Goal: Information Seeking & Learning: Learn about a topic

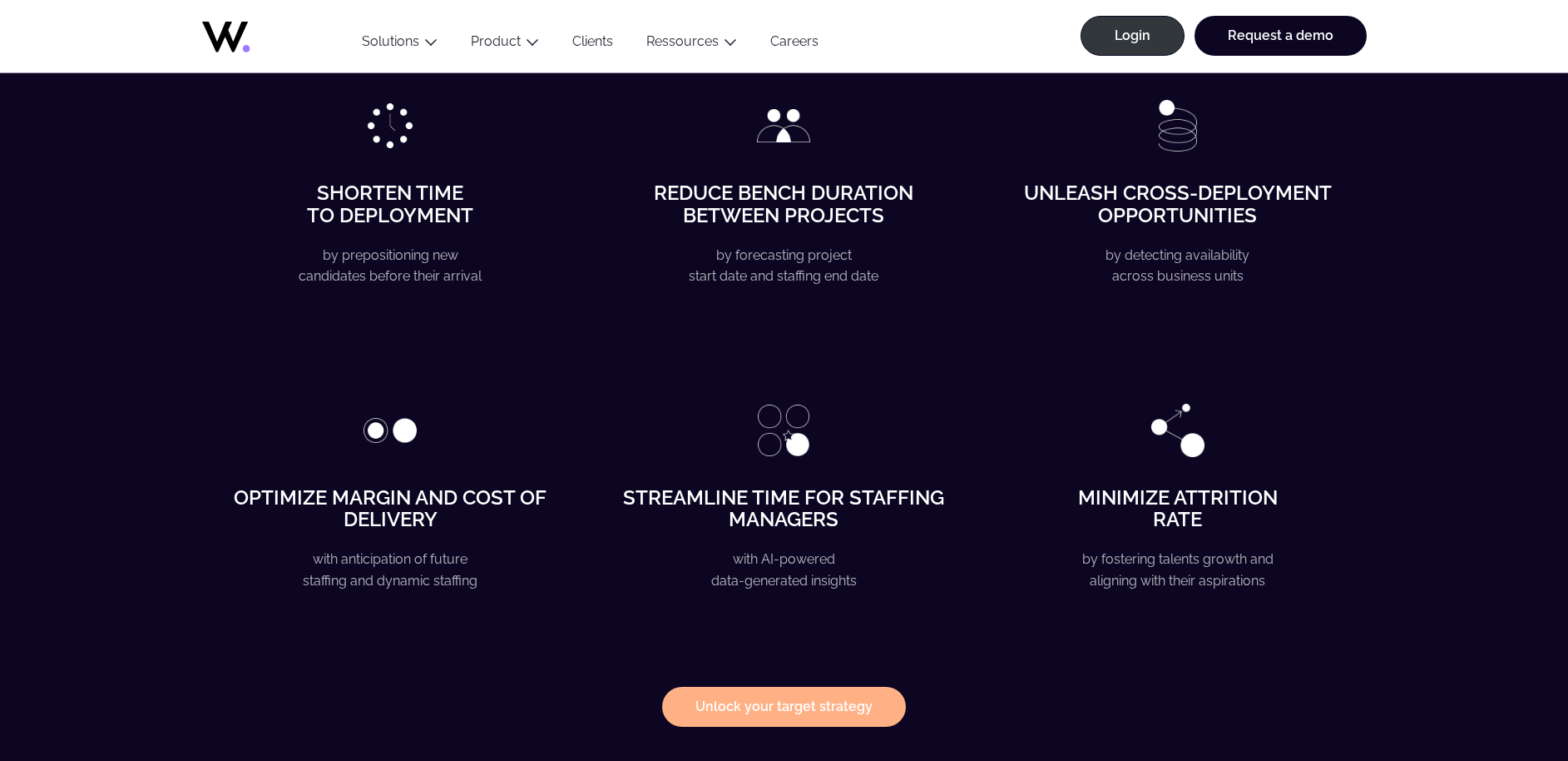
scroll to position [2762, 0]
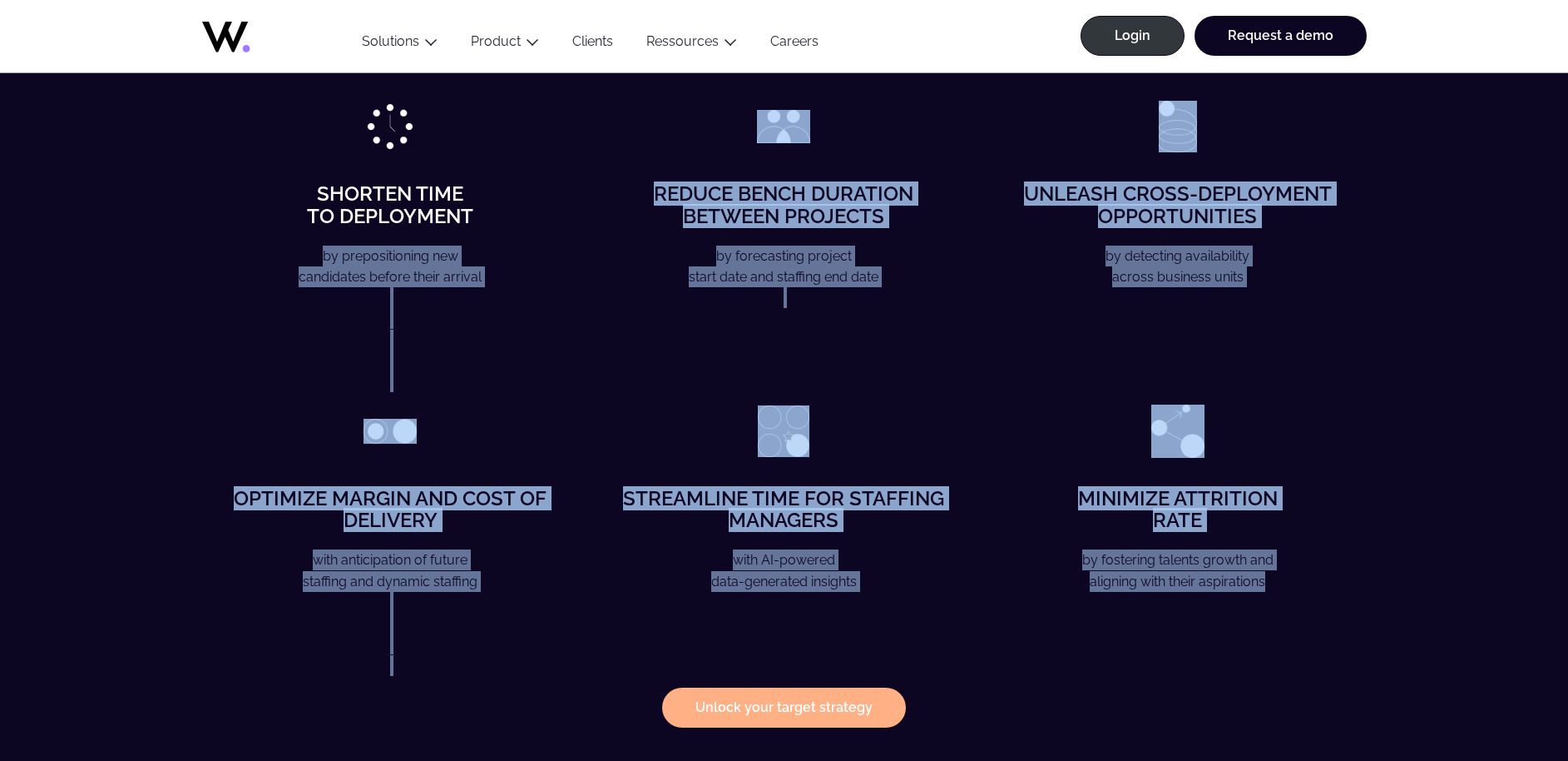
drag, startPoint x: 1308, startPoint y: 563, endPoint x: 238, endPoint y: 234, distance: 1119.4
click at [238, 234] on div "Shorten time to deployment by prepositioning new candidates before their arriva…" at bounding box center [784, 387] width 1164 height 576
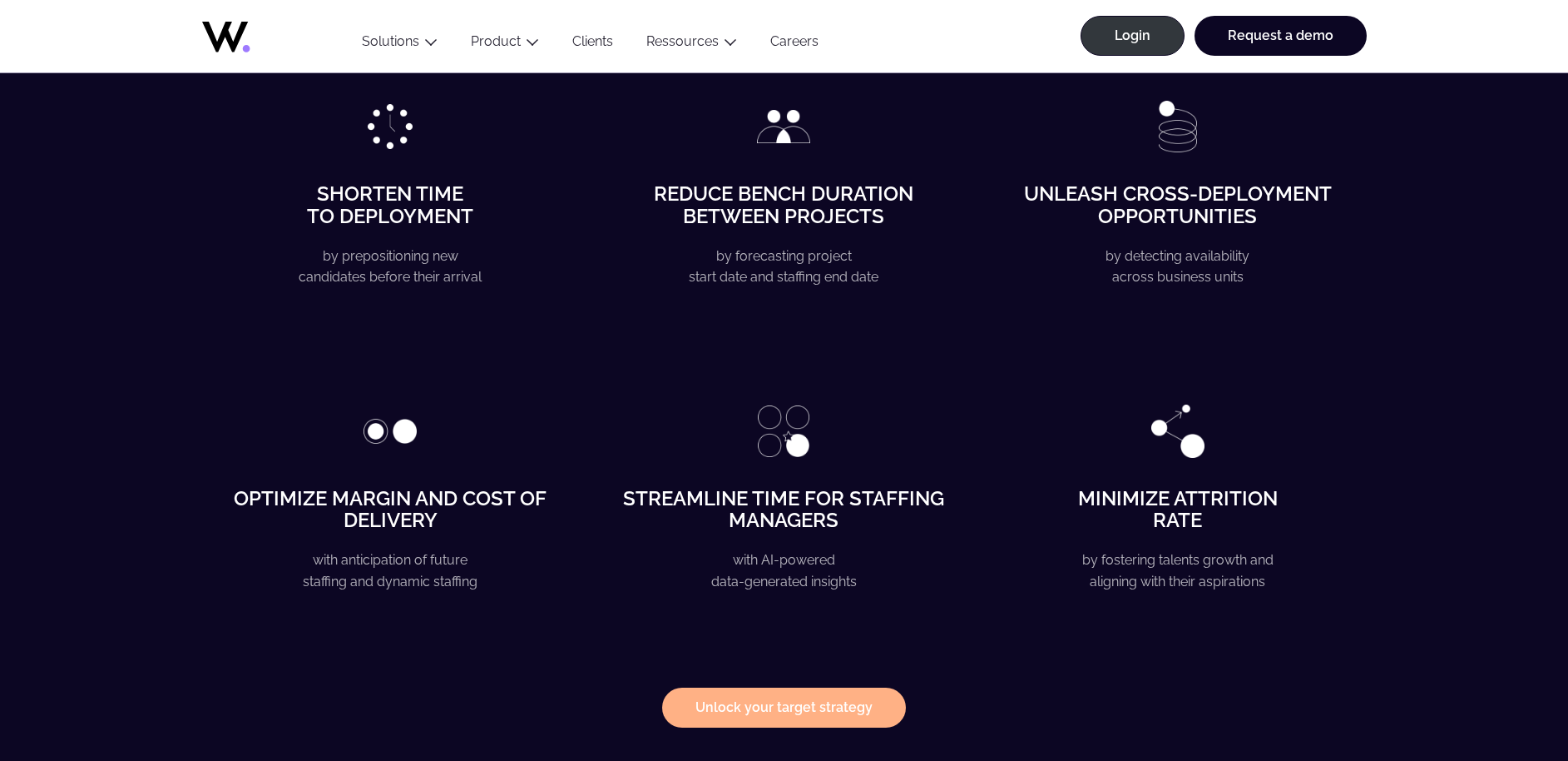
click at [627, 294] on div "Reduce bench duration between projects by forecasting project start date and st…" at bounding box center [784, 246] width 376 height 292
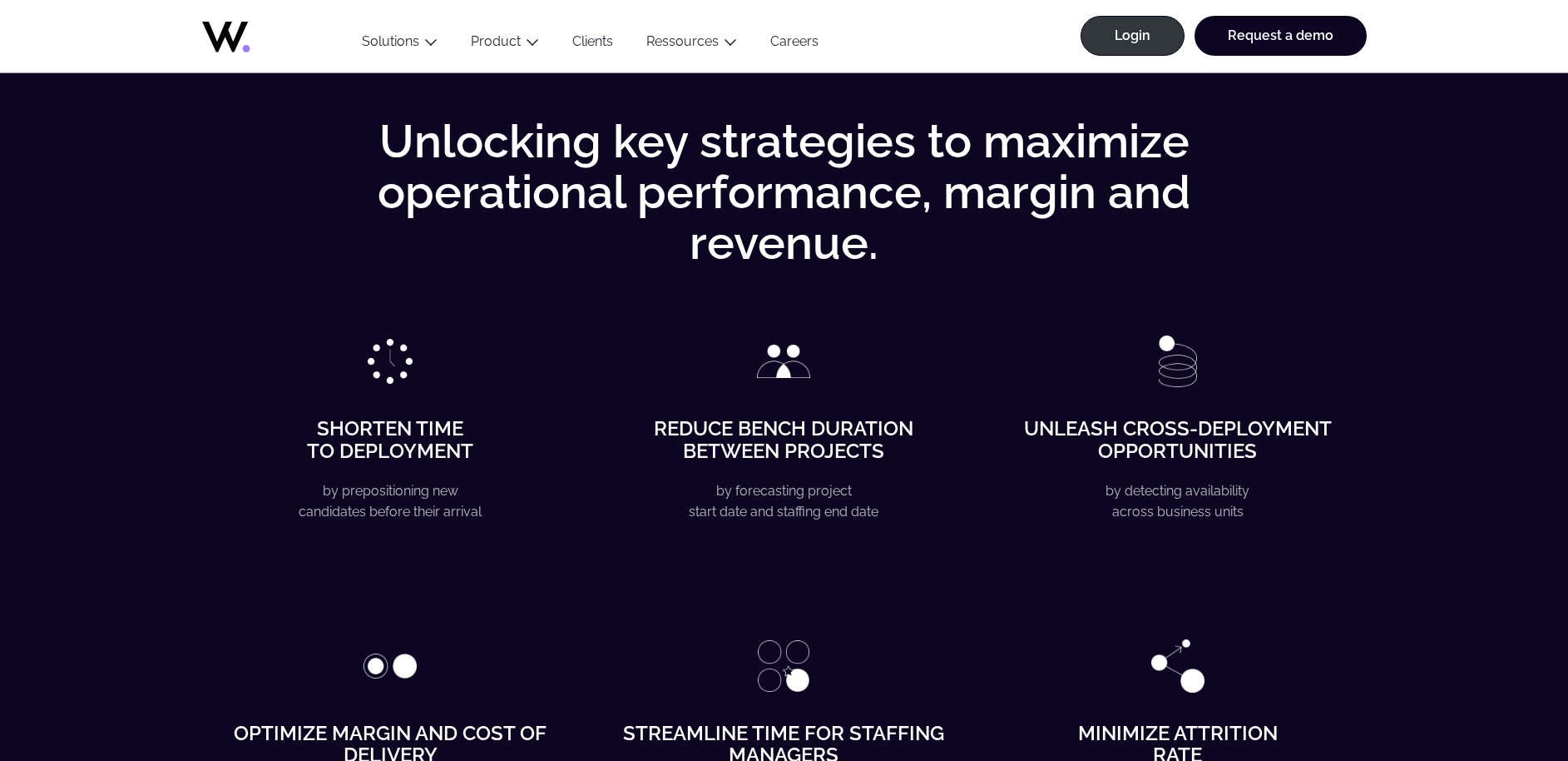
scroll to position [2187, 0]
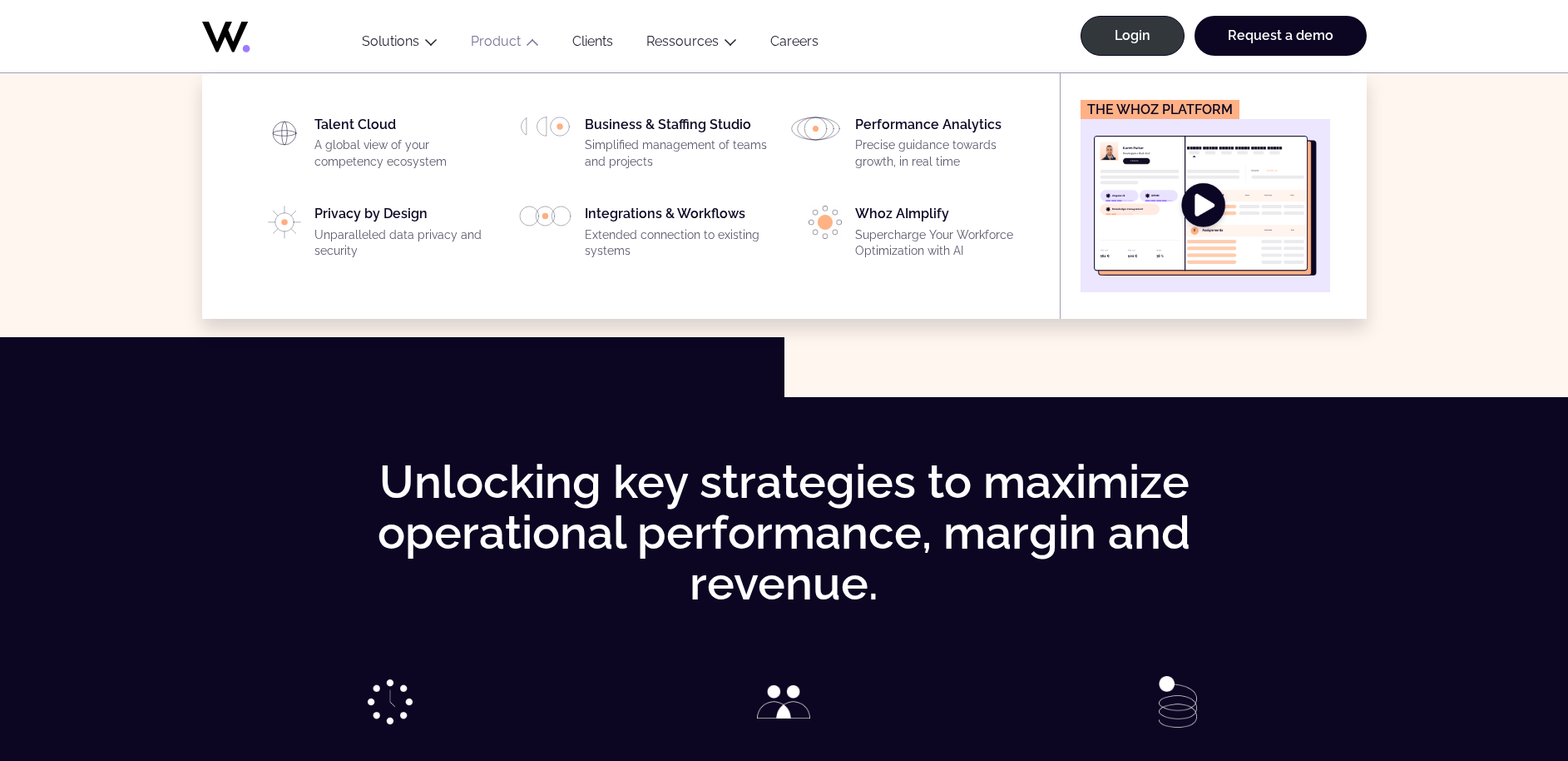
click at [1219, 204] on img "Main" at bounding box center [1205, 205] width 223 height 140
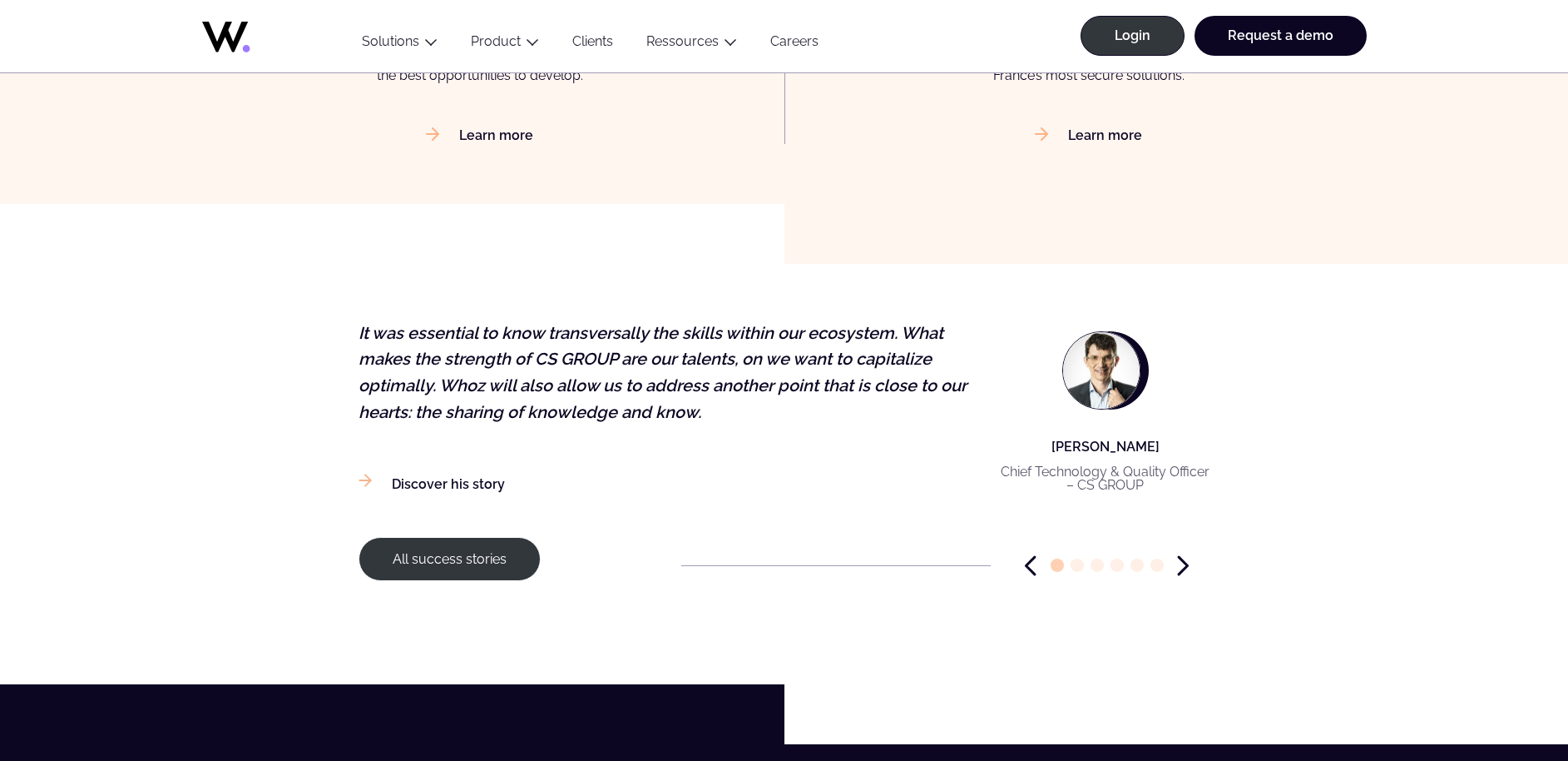
scroll to position [1737, 0]
click at [451, 404] on p "It was essential to know transversally the skills within our ecosystem. What ma…" at bounding box center [673, 372] width 629 height 105
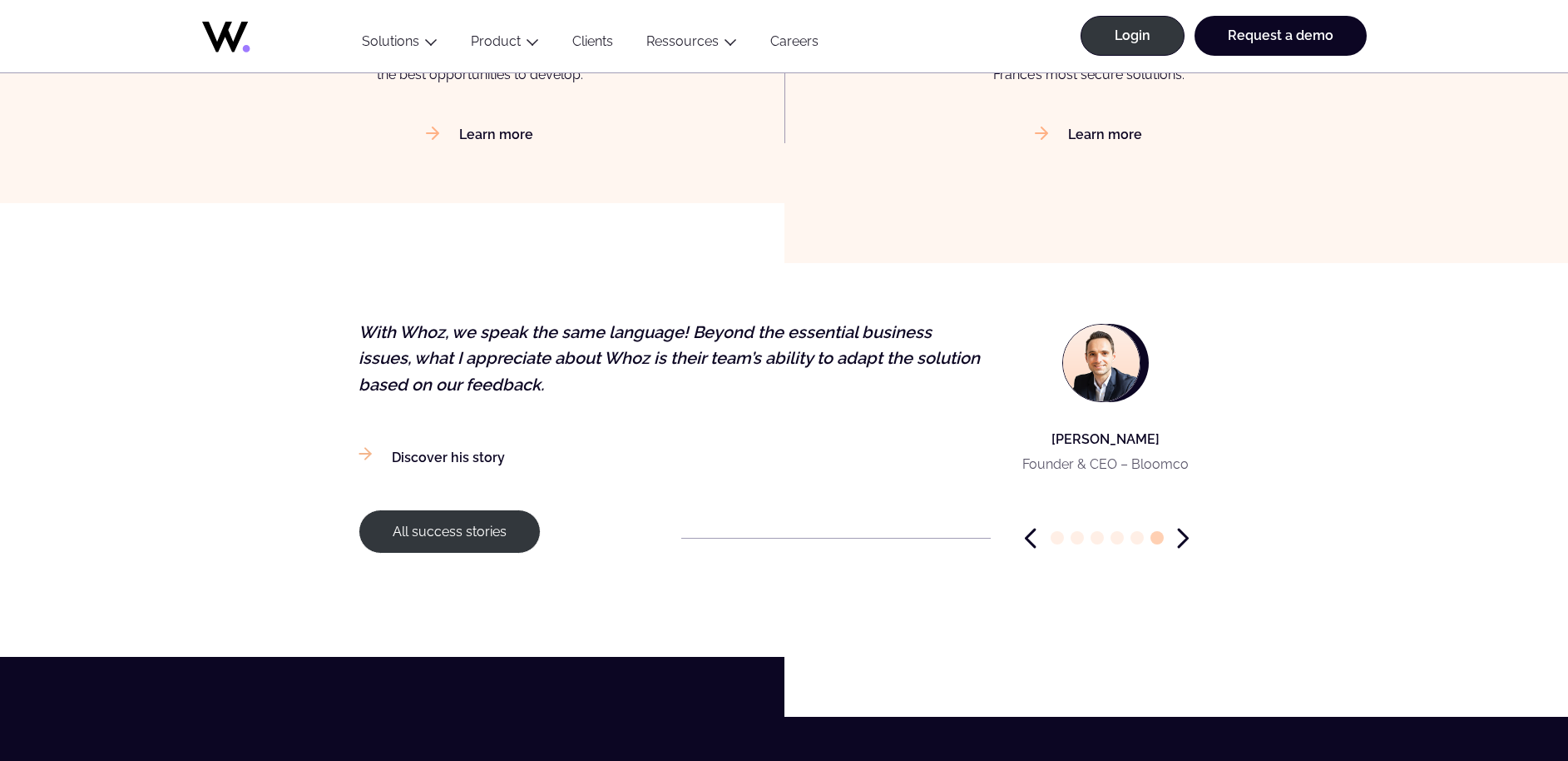
click at [1033, 533] on icon "Previous slide" at bounding box center [1031, 538] width 9 height 17
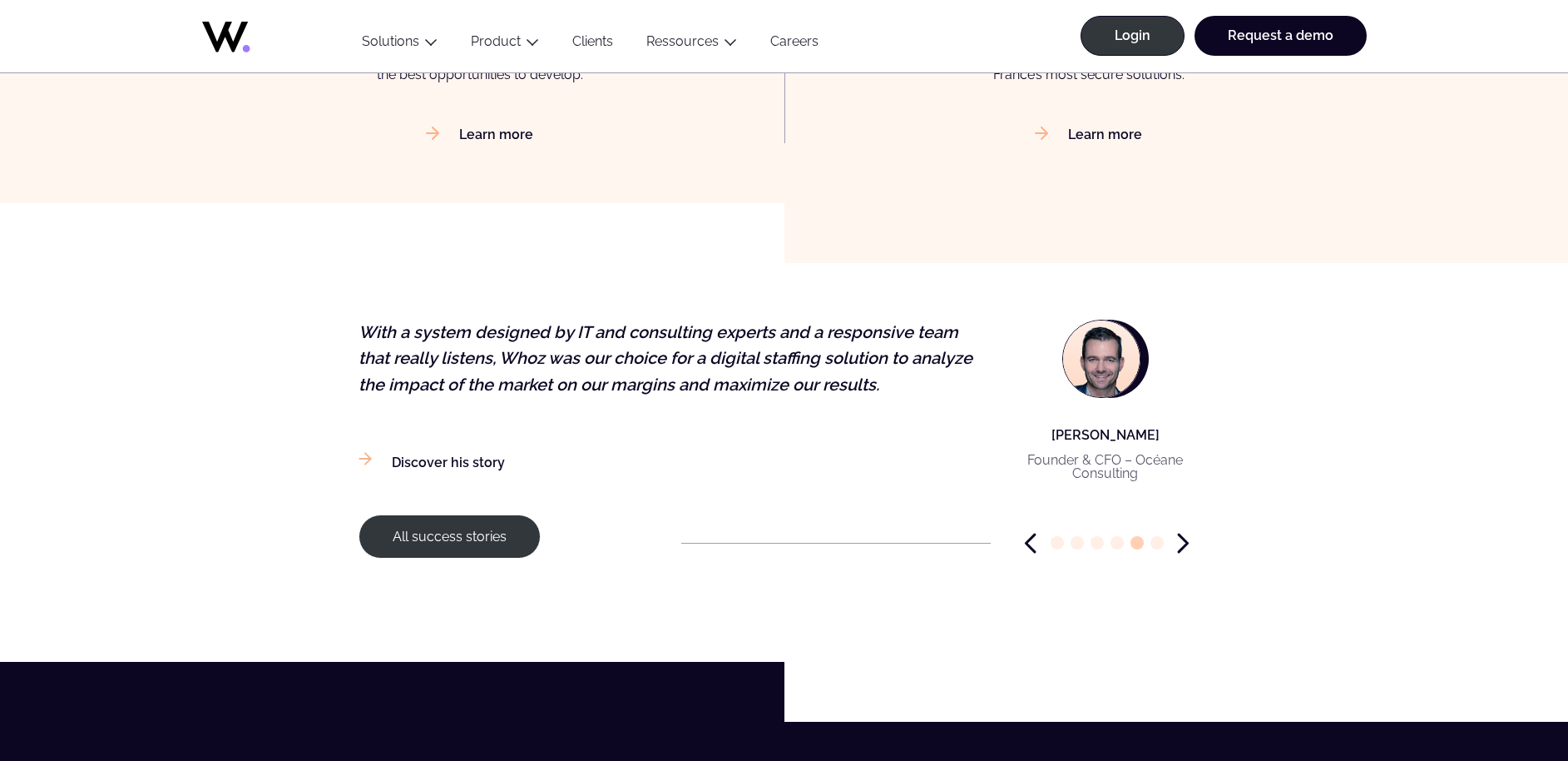
click at [1179, 539] on icon "Next slide" at bounding box center [1183, 543] width 11 height 21
click at [1183, 543] on icon "Next slide" at bounding box center [1183, 543] width 11 height 21
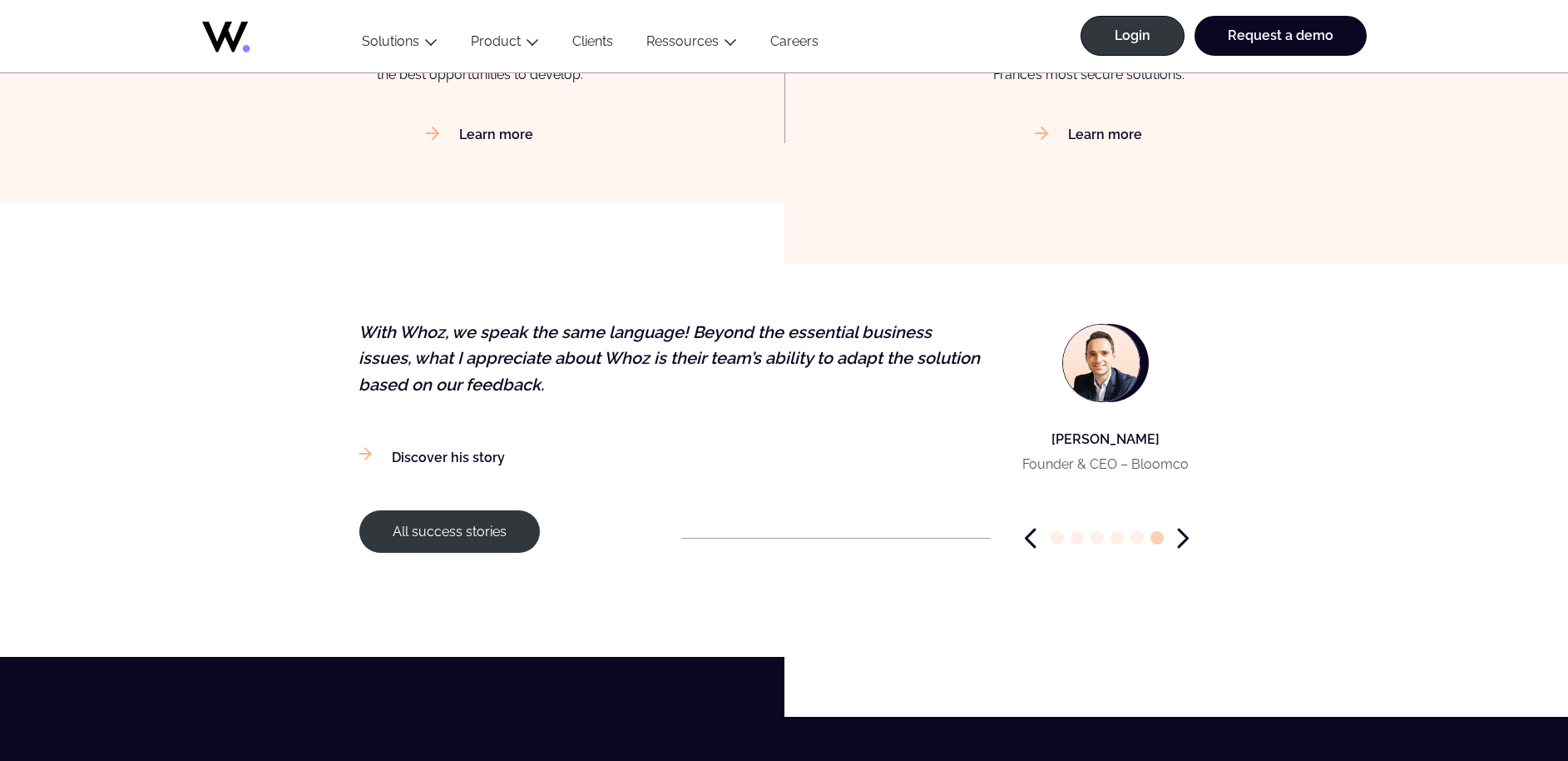
click at [1190, 555] on div "All success stories" at bounding box center [784, 538] width 852 height 58
click at [1185, 543] on icon "Next slide" at bounding box center [1183, 538] width 11 height 21
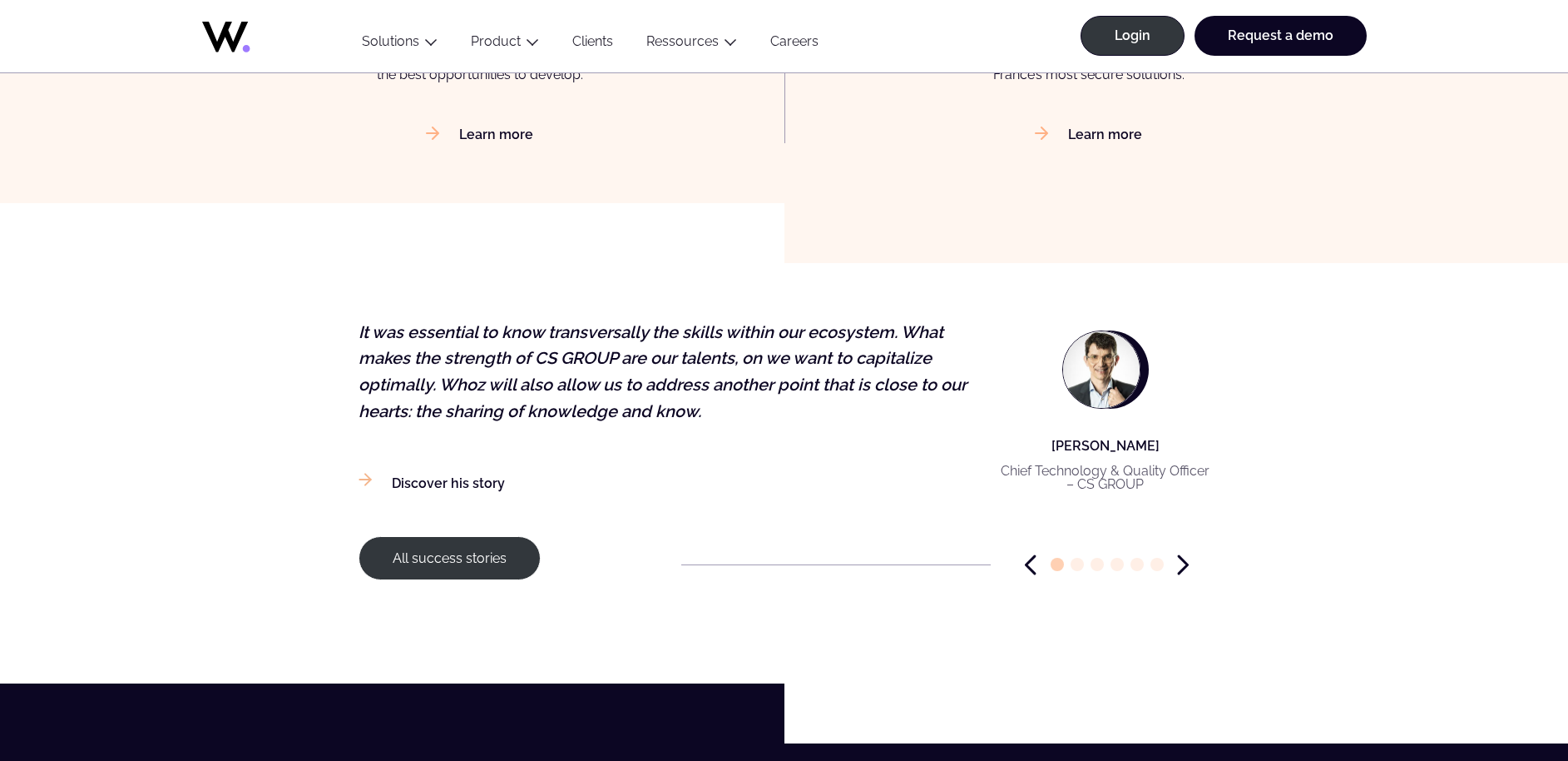
click at [1183, 546] on div "All success stories" at bounding box center [784, 564] width 852 height 58
click at [1182, 543] on div "All success stories" at bounding box center [784, 564] width 852 height 58
click at [1188, 562] on icon "Next slide" at bounding box center [1183, 564] width 11 height 21
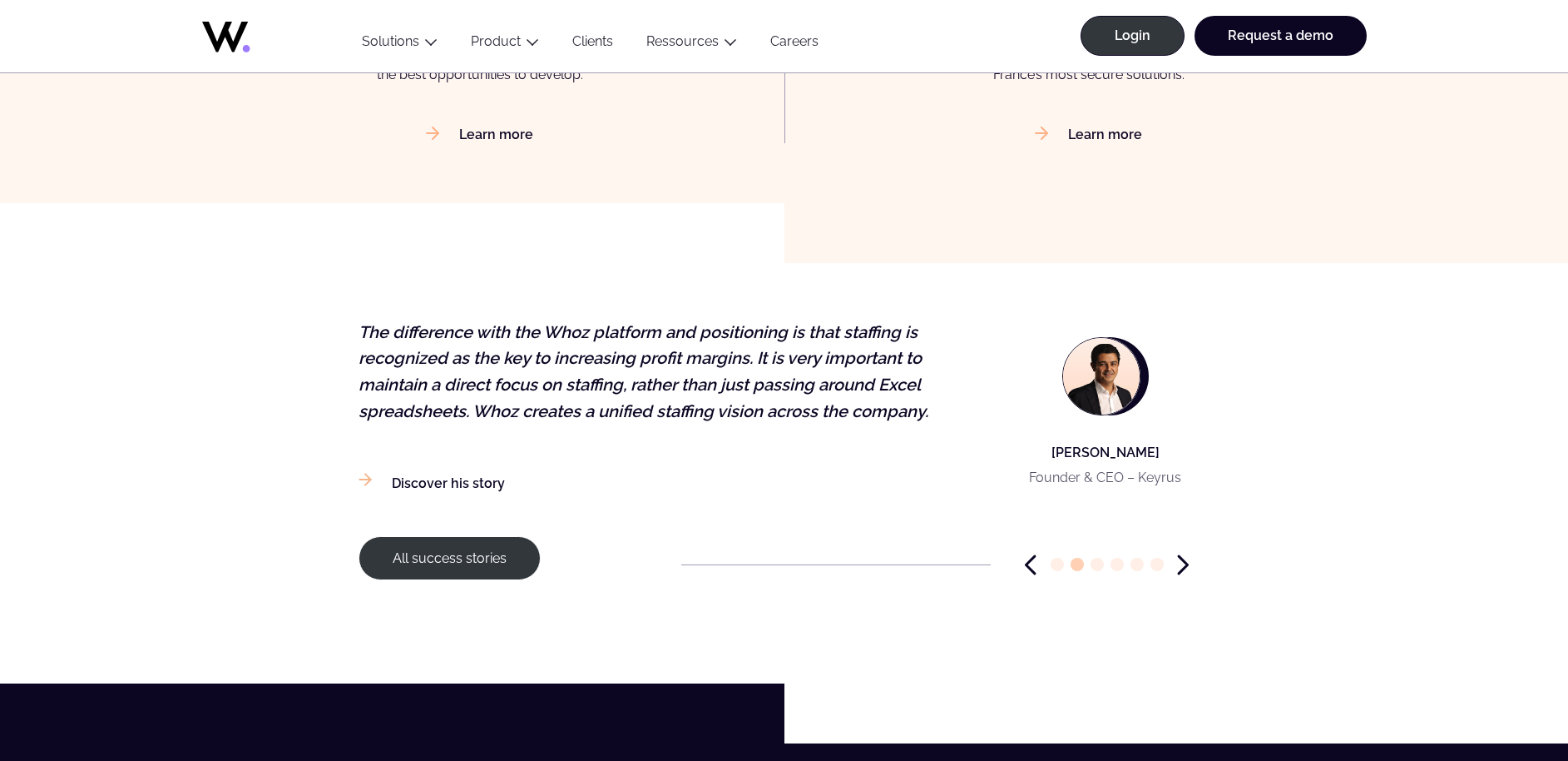
click at [1185, 564] on icon "Next slide" at bounding box center [1184, 564] width 9 height 17
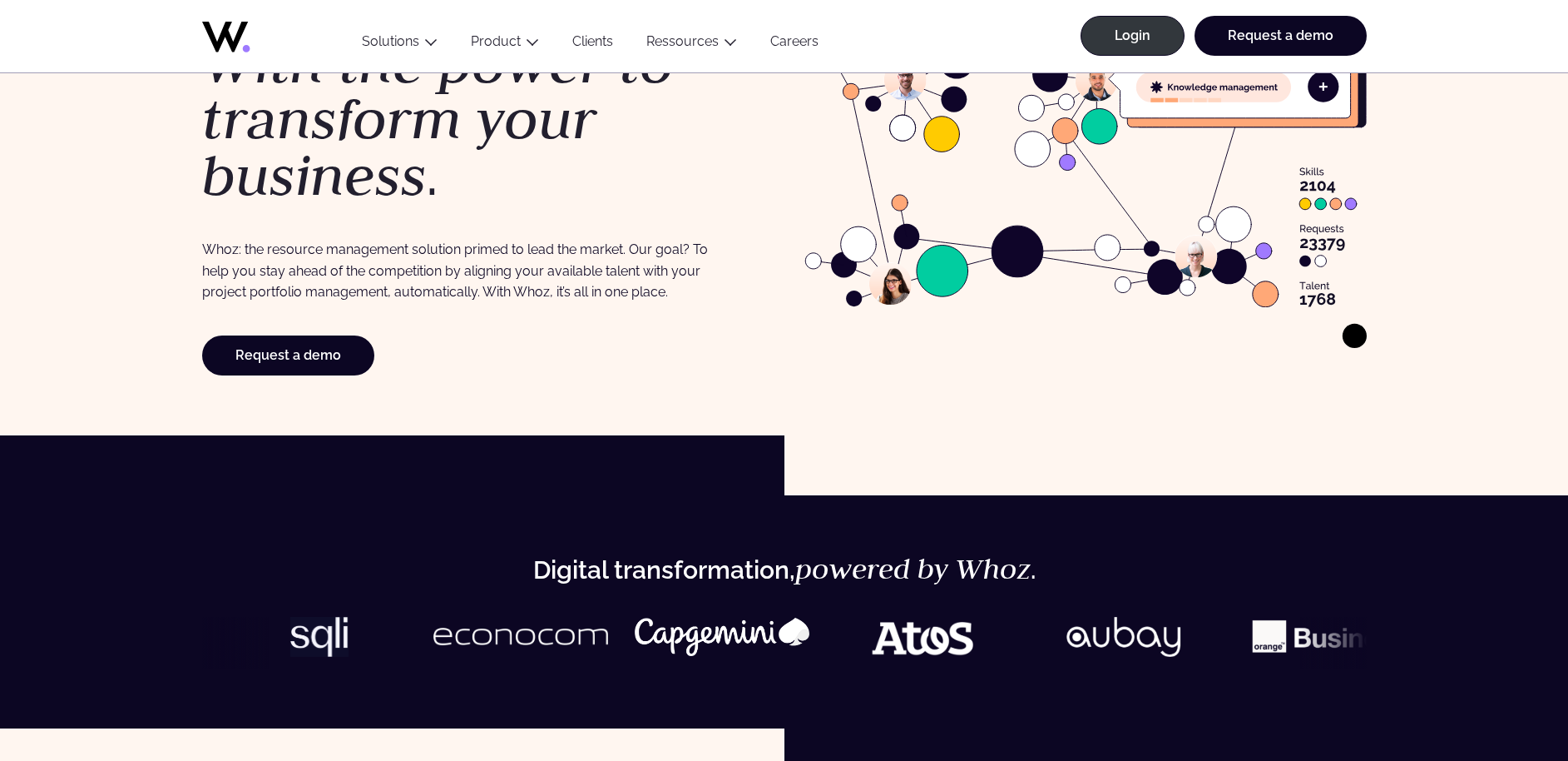
scroll to position [0, 0]
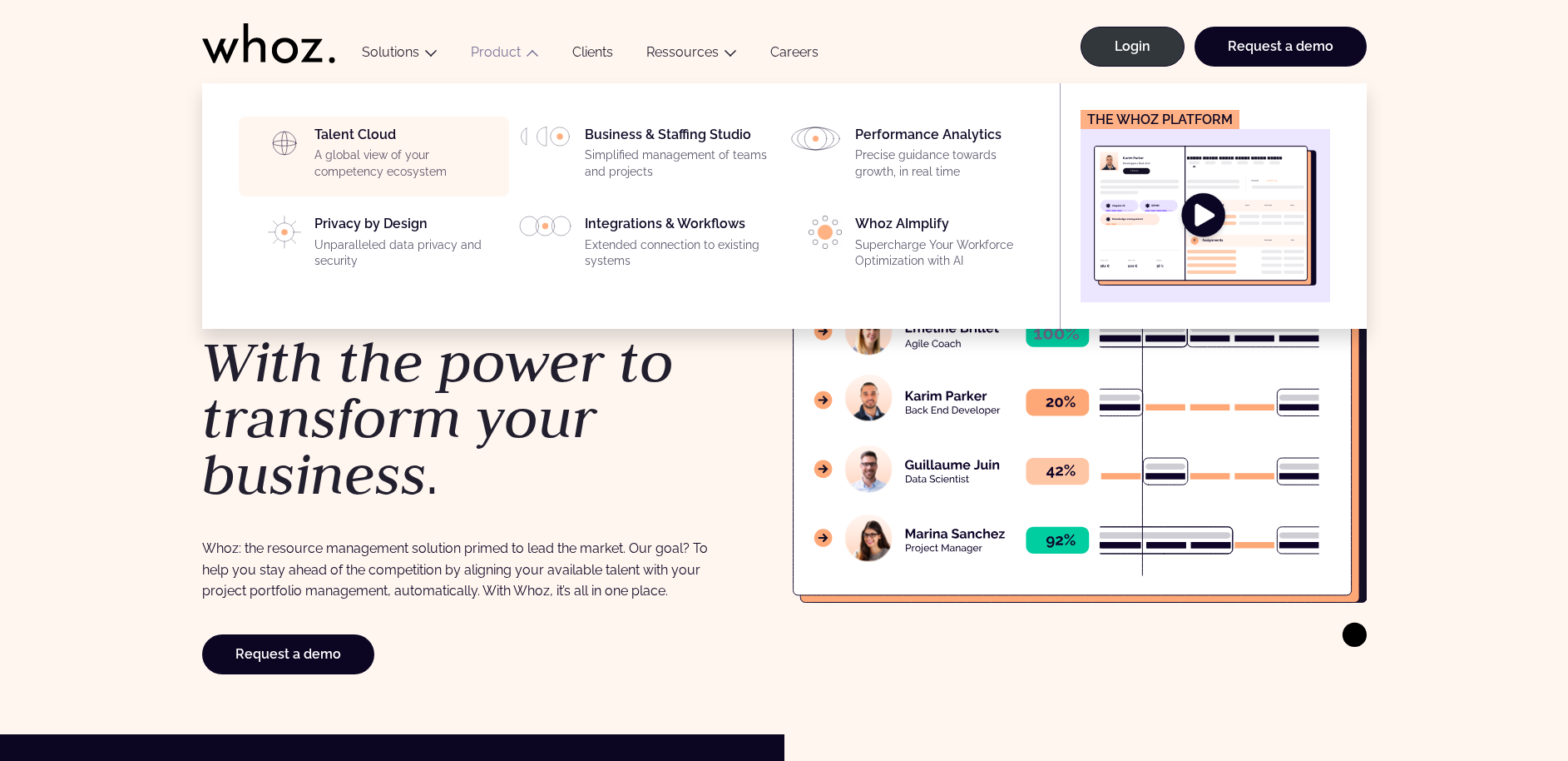
click at [380, 136] on div "Talent Cloud A global view of your competency ecosystem" at bounding box center [406, 156] width 184 height 60
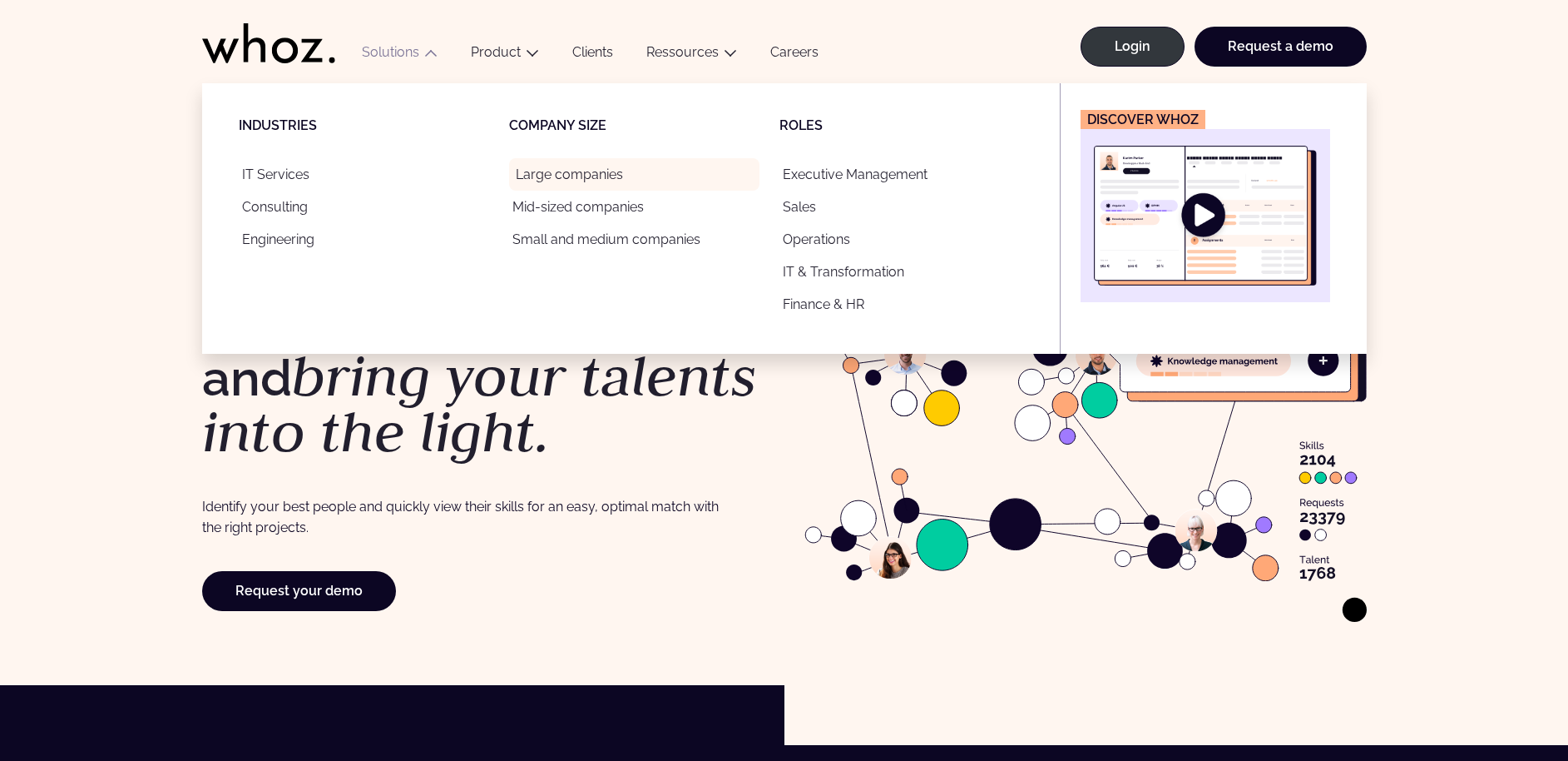
click at [609, 181] on link "Large companies" at bounding box center [634, 174] width 251 height 32
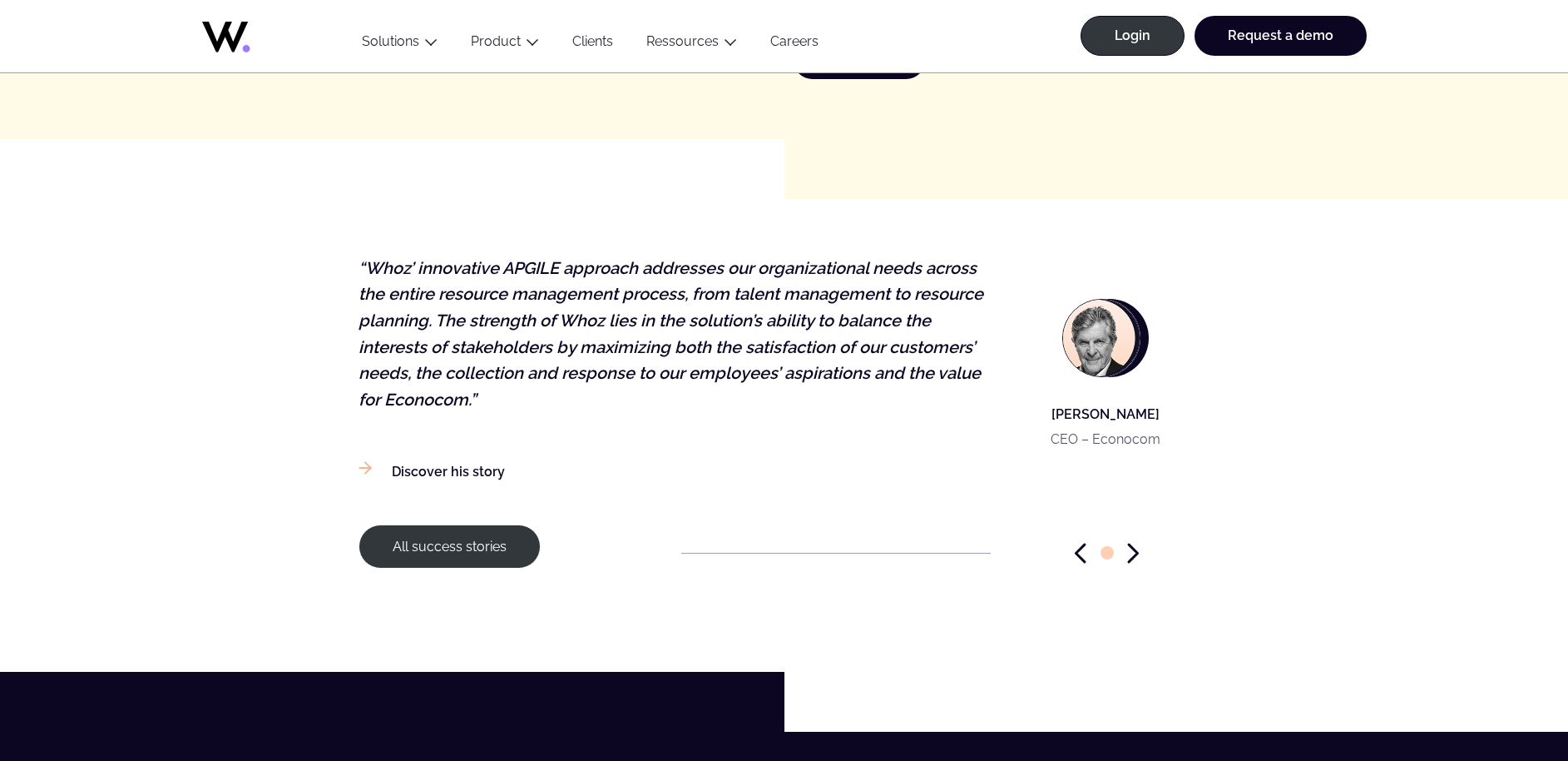
scroll to position [2458, 0]
click at [1138, 563] on div at bounding box center [1108, 552] width 206 height 21
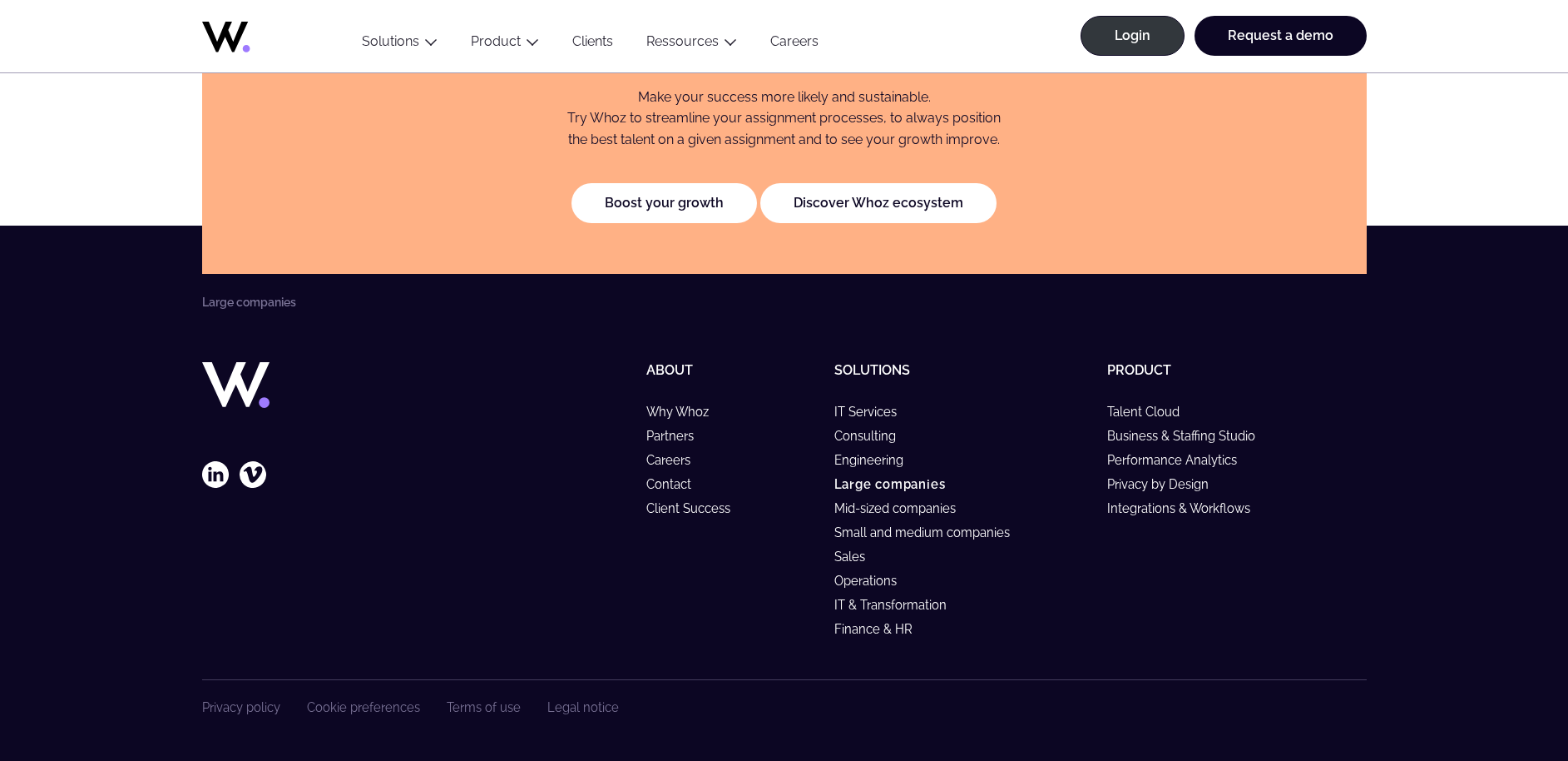
scroll to position [3738, 0]
